Goal: Task Accomplishment & Management: Manage account settings

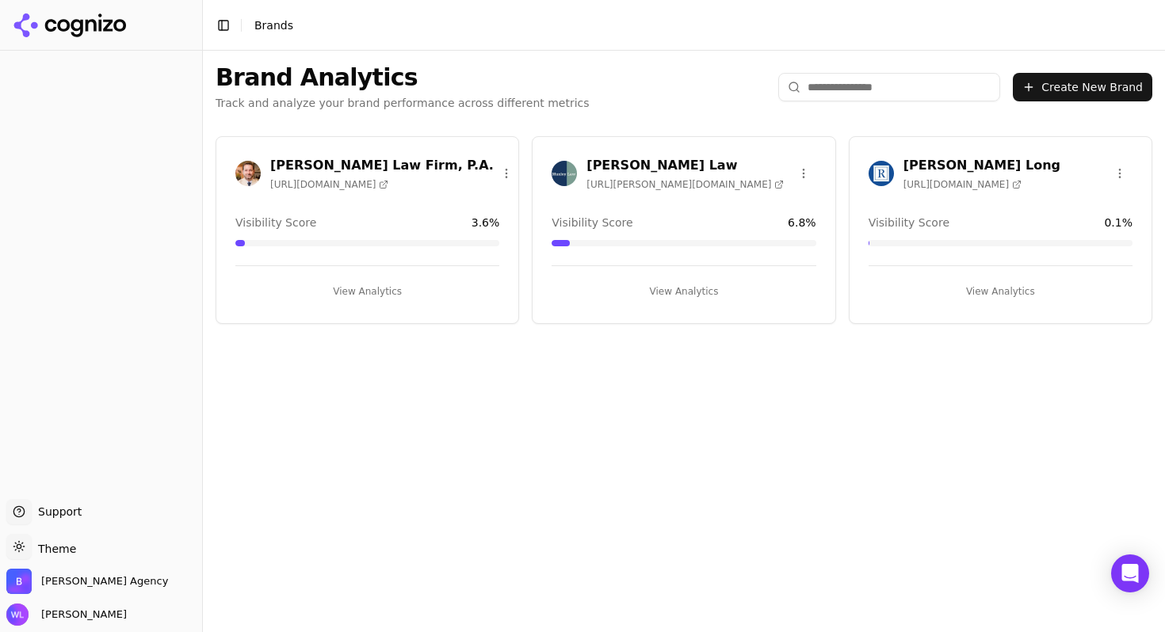
click at [487, 173] on html "Support Support Toggle theme Theme Bob Agency Wendy Lindars Toggle Sidebar Bran…" at bounding box center [582, 316] width 1165 height 632
click at [467, 201] on div "Delete Brand" at bounding box center [450, 205] width 94 height 25
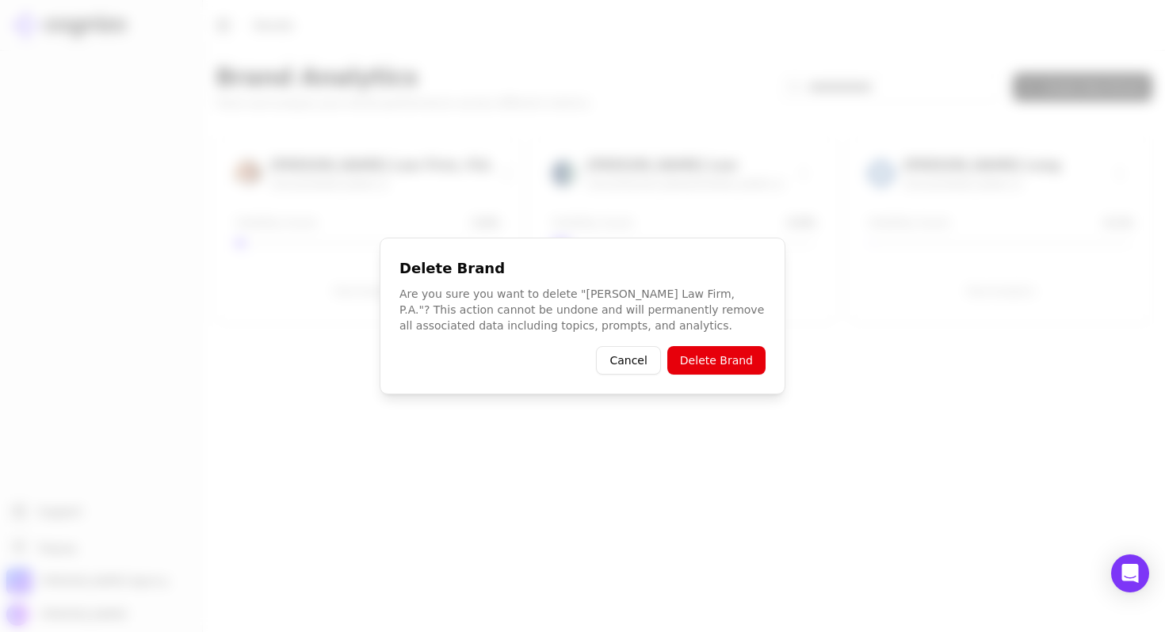
click at [747, 365] on button "Delete Brand" at bounding box center [716, 360] width 98 height 29
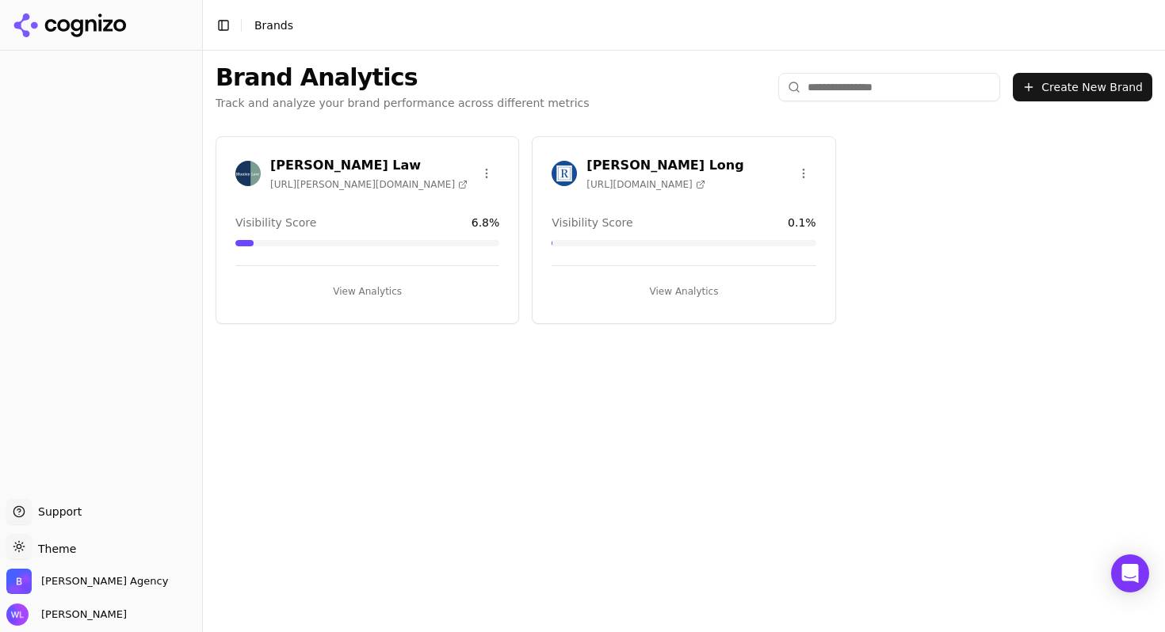
click at [621, 164] on h3 "Regan Zambri Long" at bounding box center [664, 165] width 157 height 19
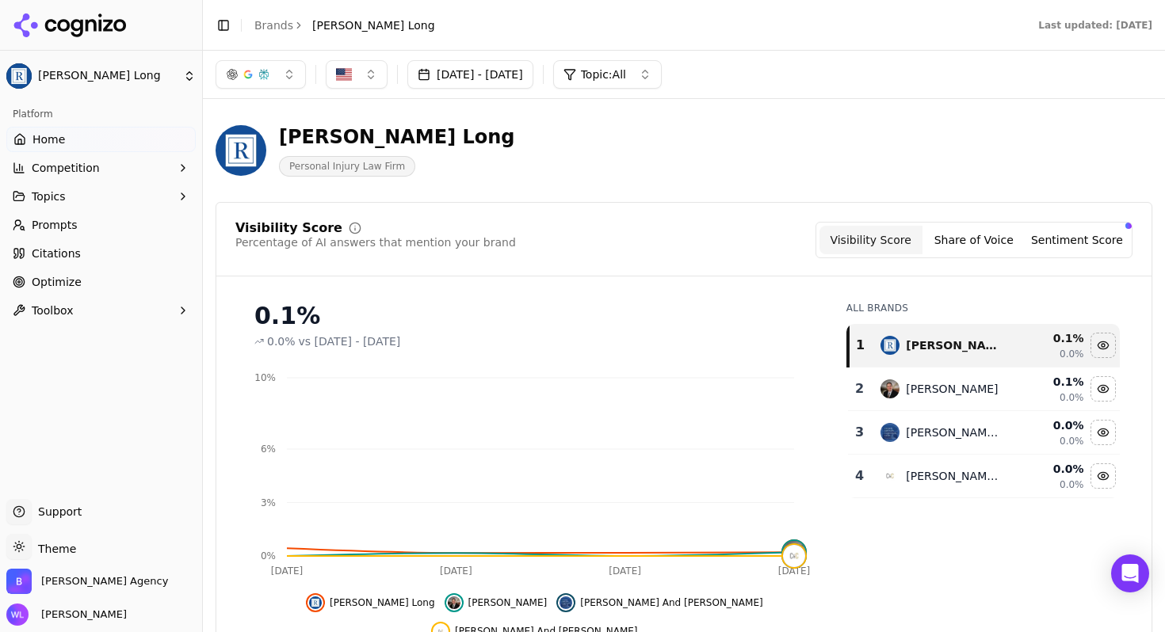
click at [262, 25] on link "Brands" at bounding box center [273, 25] width 39 height 13
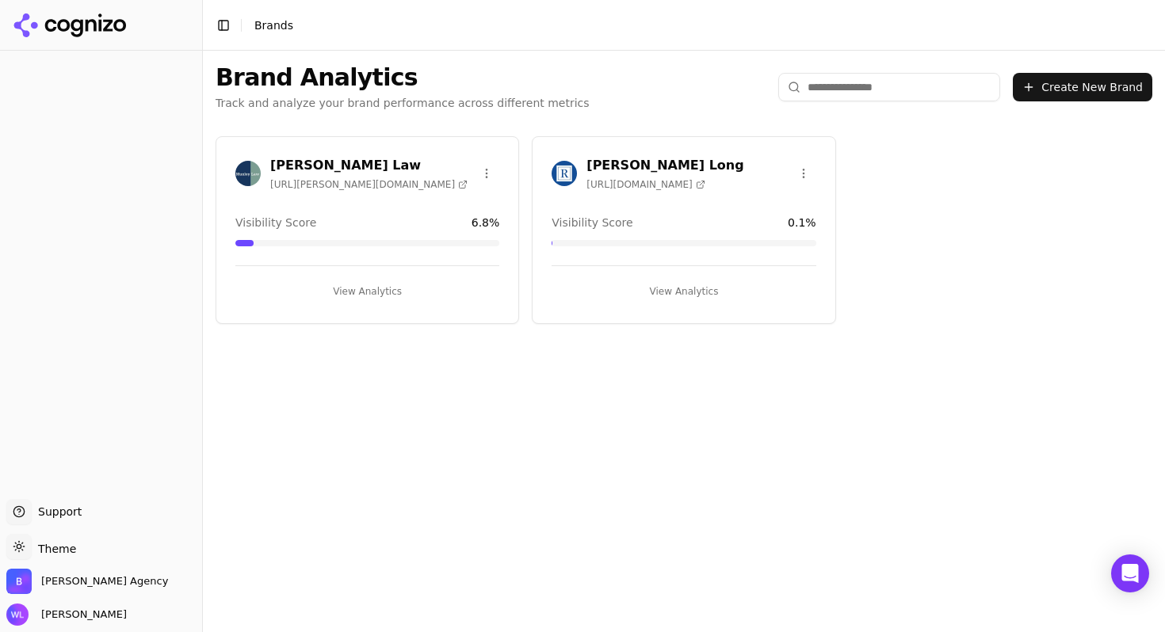
click at [319, 162] on h3 "[PERSON_NAME] Law" at bounding box center [368, 165] width 197 height 19
